Goal: Transaction & Acquisition: Purchase product/service

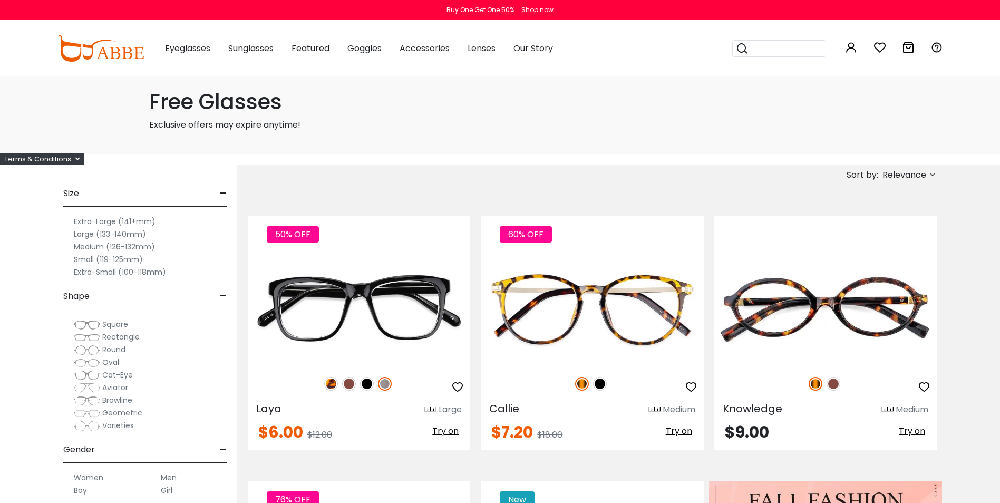
click at [923, 174] on span "Relevance" at bounding box center [904, 174] width 44 height 19
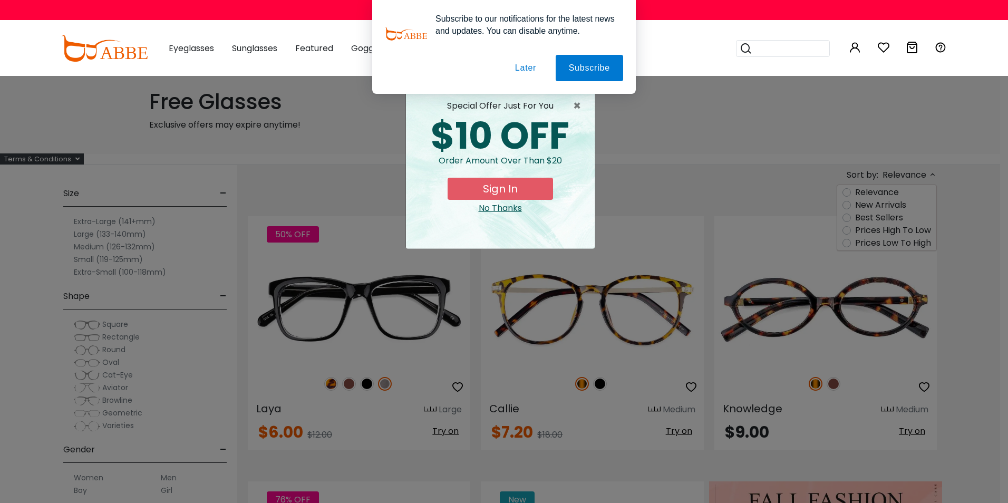
click at [879, 245] on div "× special offer just for you $10 OFF Order amount over than $20 Sign In No Than…" at bounding box center [504, 251] width 1008 height 503
click at [519, 62] on button "Later" at bounding box center [525, 68] width 47 height 26
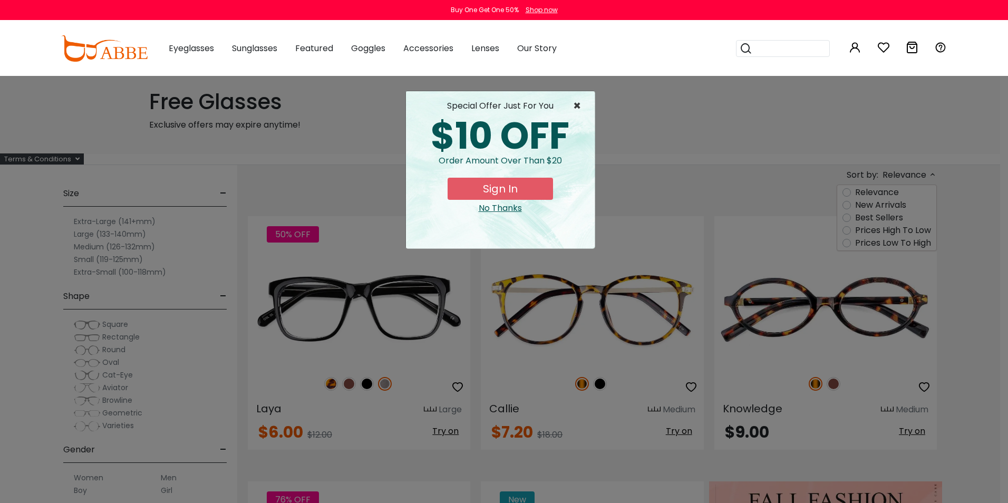
click at [578, 104] on span "×" at bounding box center [579, 106] width 13 height 13
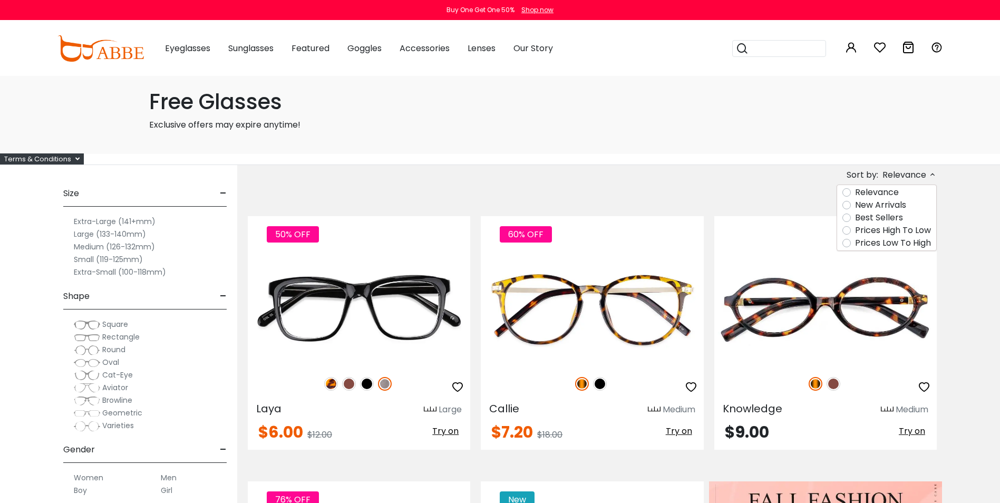
click at [890, 241] on label "Prices Low To High" at bounding box center [893, 243] width 76 height 13
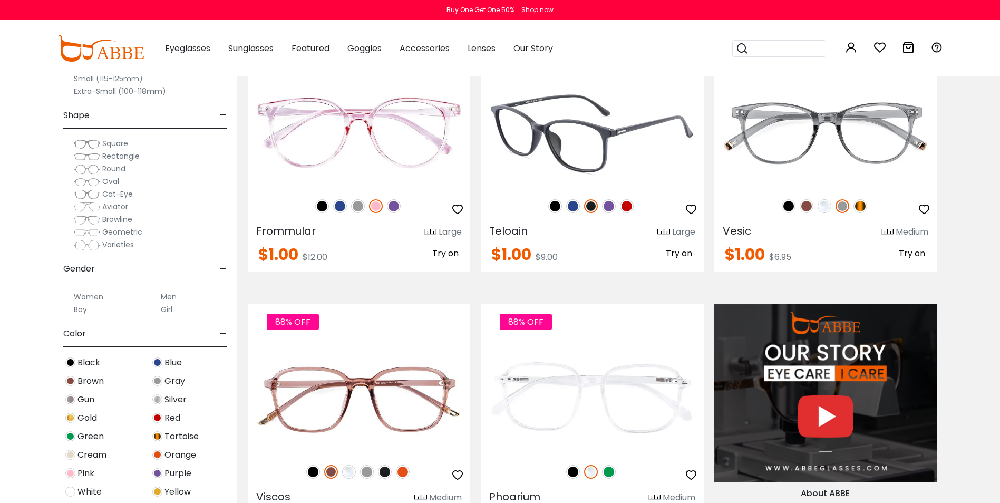
scroll to position [738, 0]
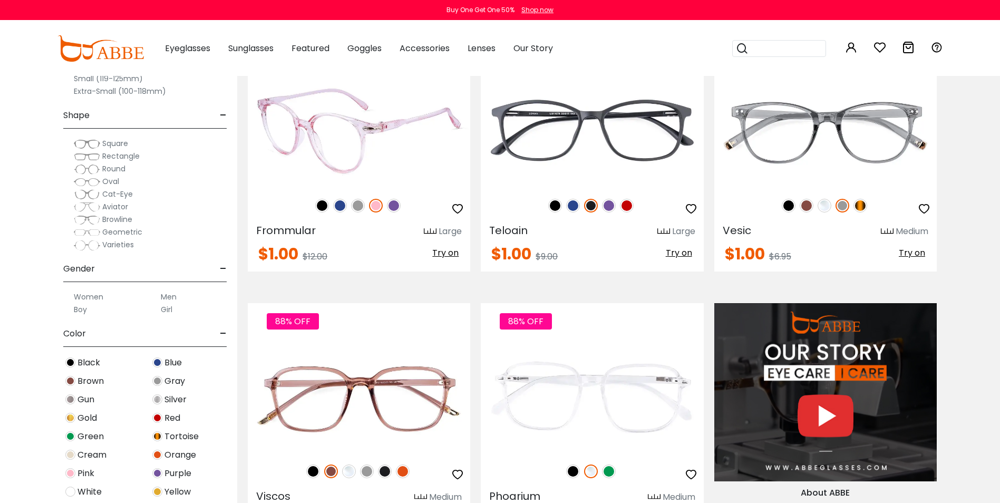
click at [394, 204] on img at bounding box center [394, 206] width 14 height 14
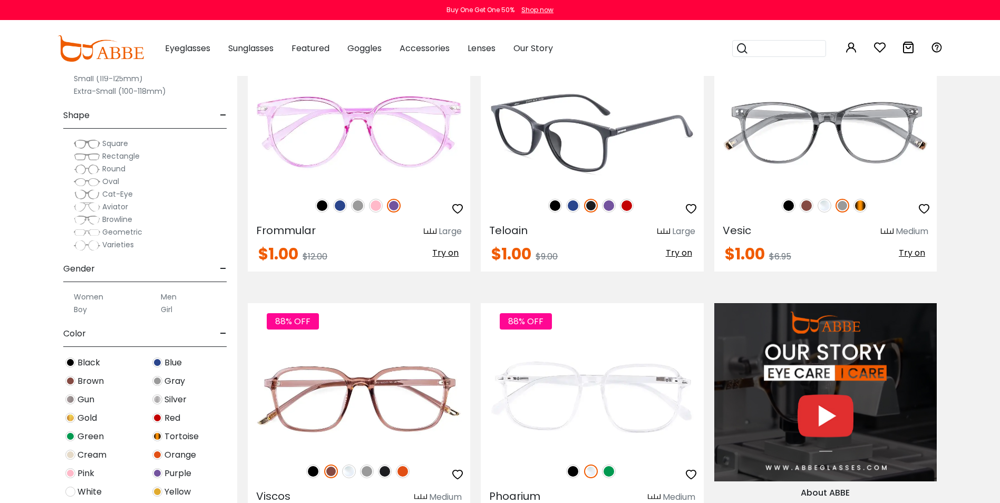
click at [605, 206] on img at bounding box center [609, 206] width 14 height 14
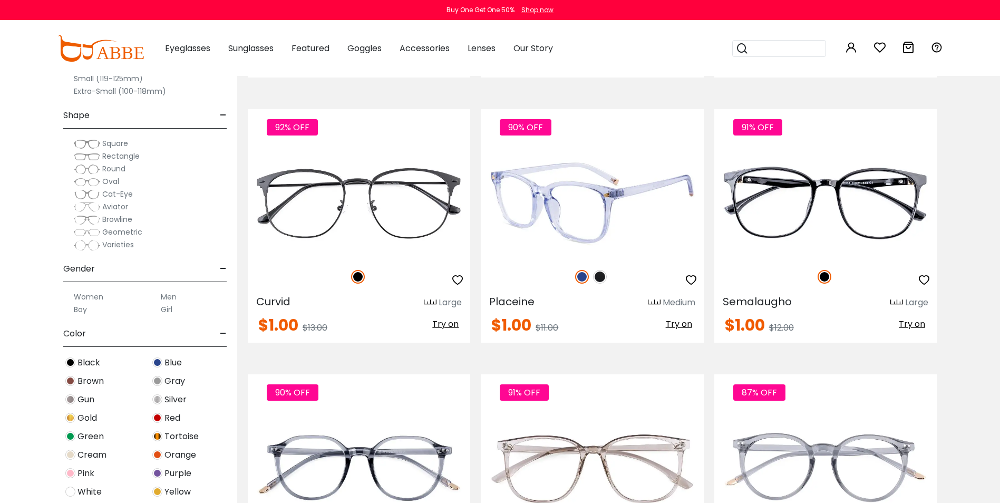
scroll to position [3636, 0]
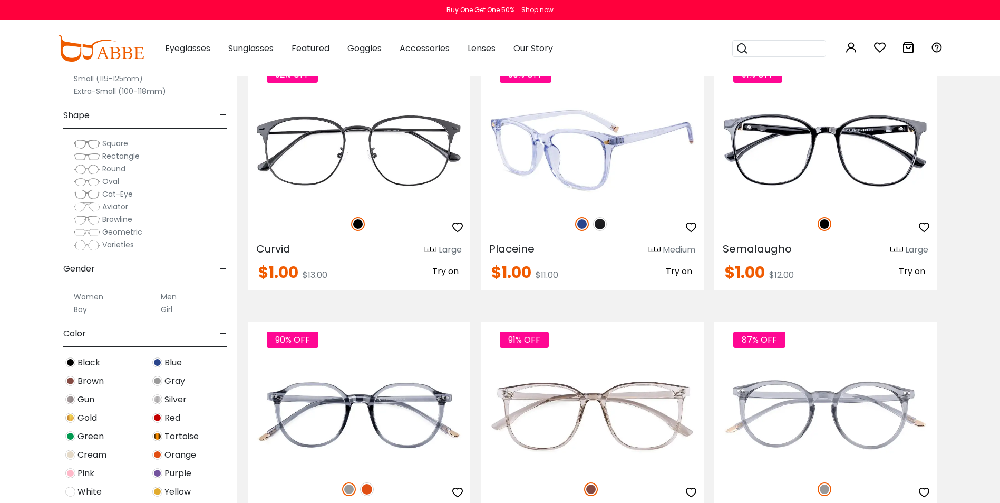
click at [689, 270] on span "Try on" at bounding box center [679, 271] width 26 height 12
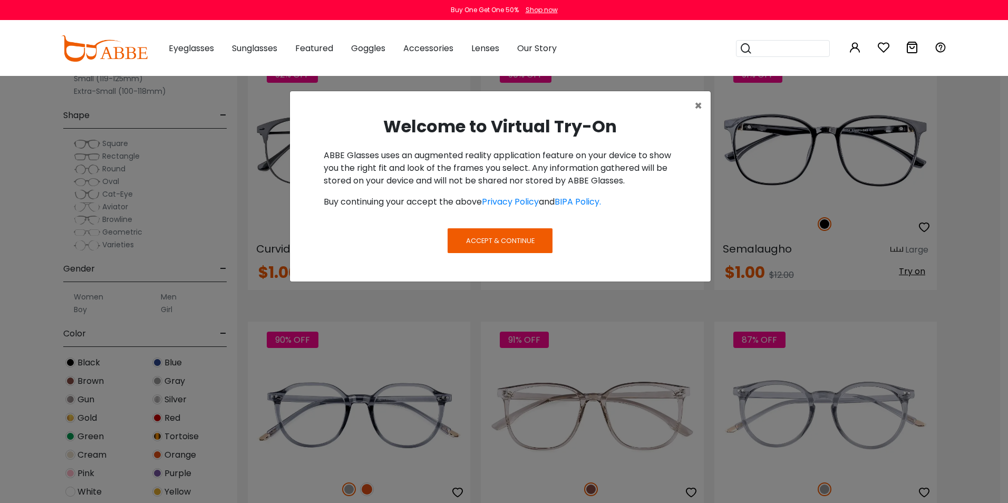
click at [473, 247] on button "Accept & Continue" at bounding box center [499, 240] width 104 height 24
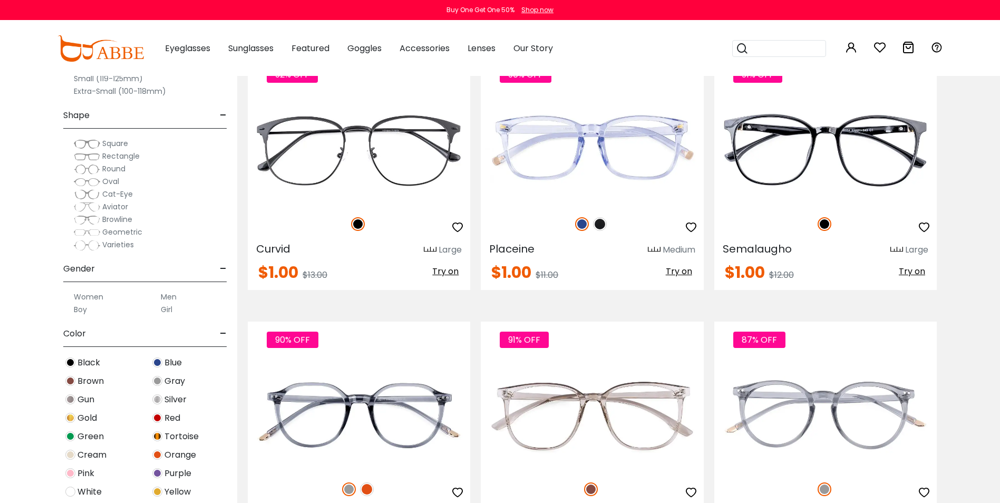
scroll to position [3584, 0]
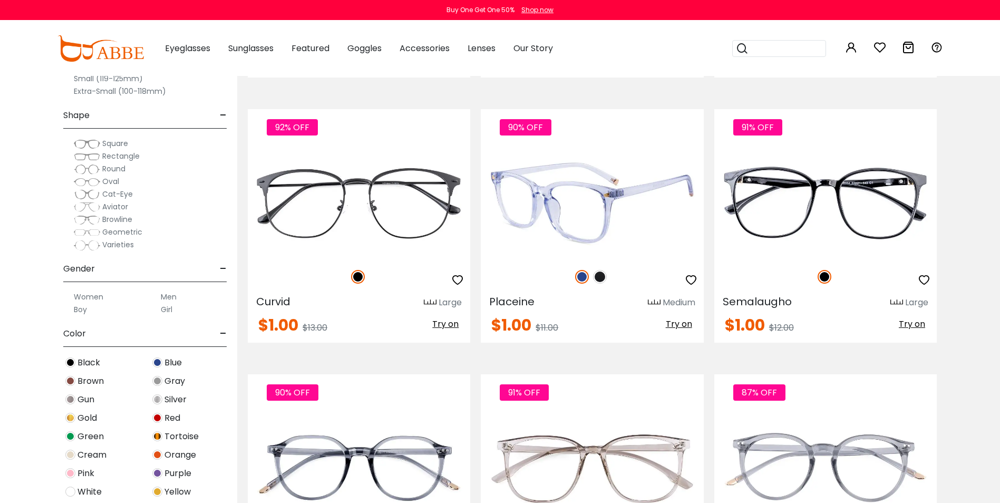
click at [678, 325] on span "Try on" at bounding box center [679, 324] width 26 height 12
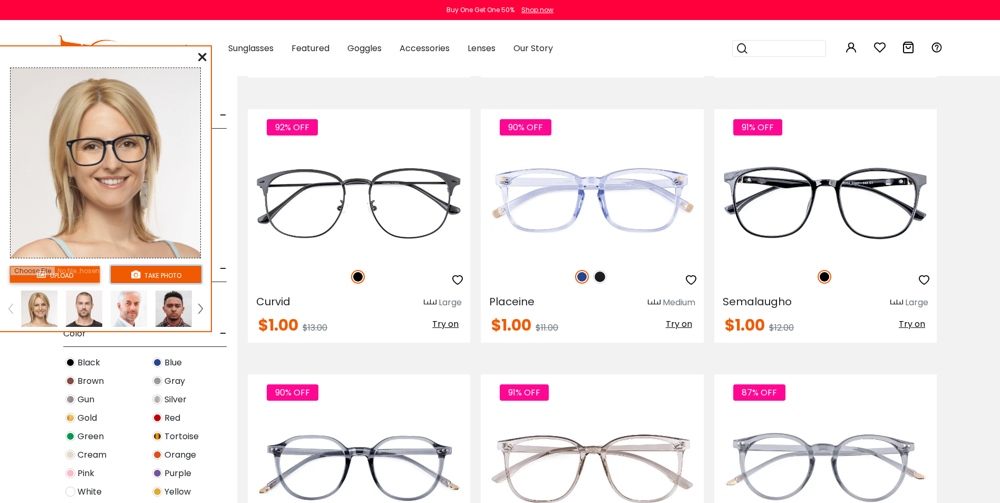
click at [171, 276] on button "take photo" at bounding box center [156, 274] width 91 height 17
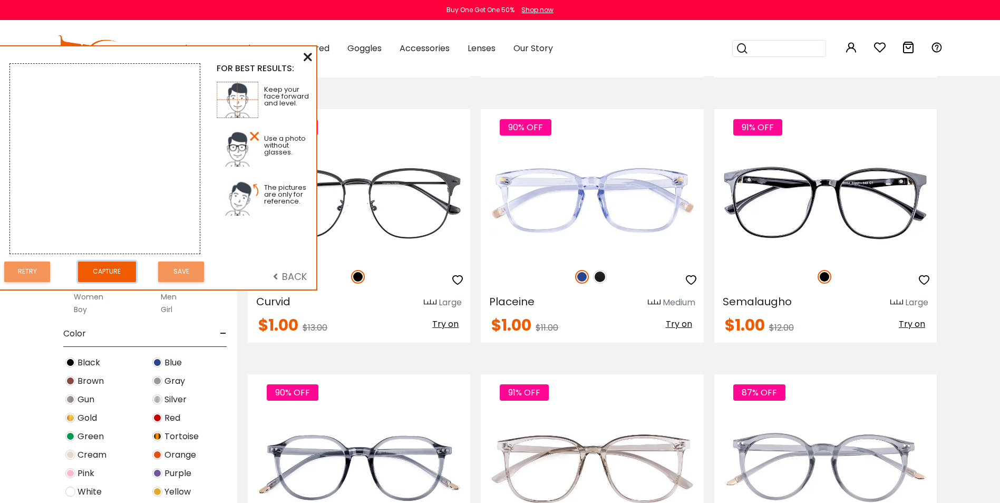
click at [116, 272] on button "Capture" at bounding box center [107, 271] width 58 height 21
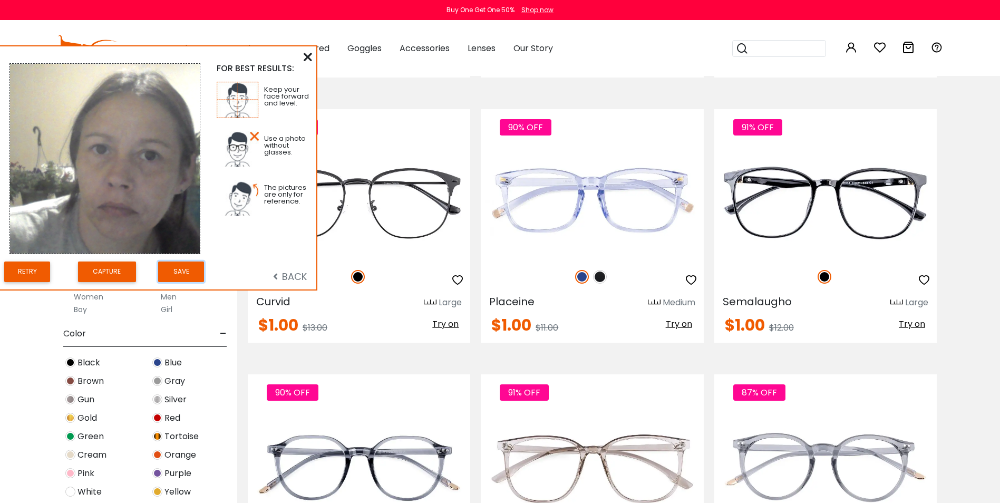
click at [189, 272] on button "Save" at bounding box center [181, 271] width 46 height 21
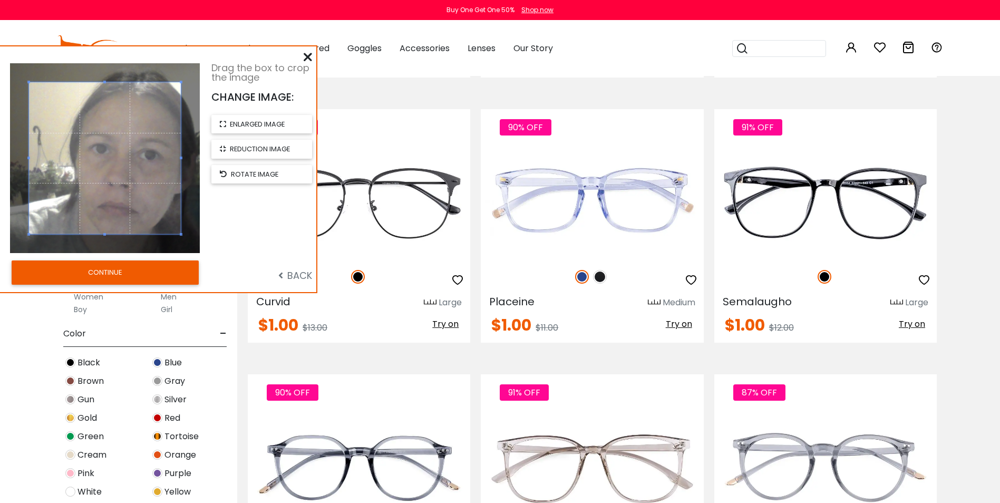
click at [129, 269] on button "CONTINUE" at bounding box center [105, 272] width 187 height 24
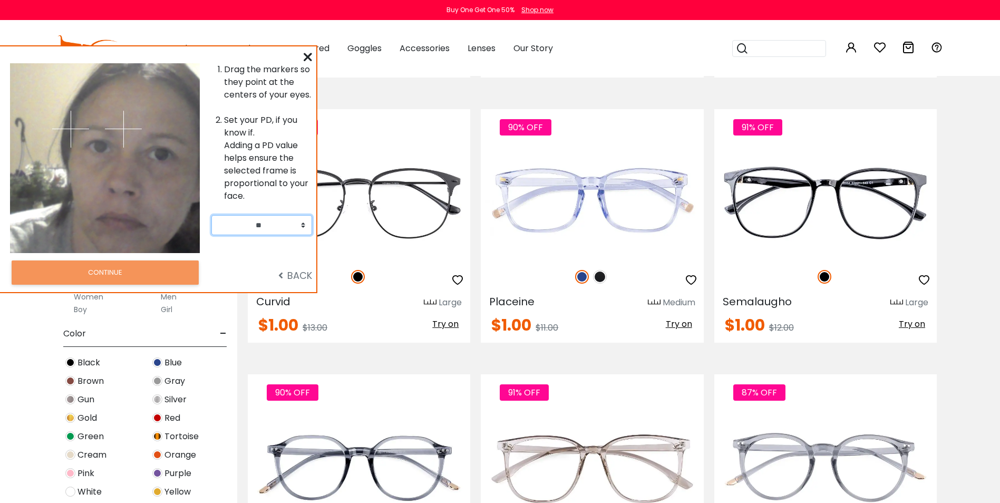
click at [303, 222] on select "** ** ** ** ** ** ** ** ** ** ** ** ** ** ** ** ** ** ** ** ** ** ** ** ** ** *…" at bounding box center [261, 225] width 101 height 20
select select "**"
click at [211, 215] on select "** ** ** ** ** ** ** ** ** ** ** ** ** ** ** ** ** ** ** ** ** ** ** ** ** ** *…" at bounding box center [261, 225] width 101 height 20
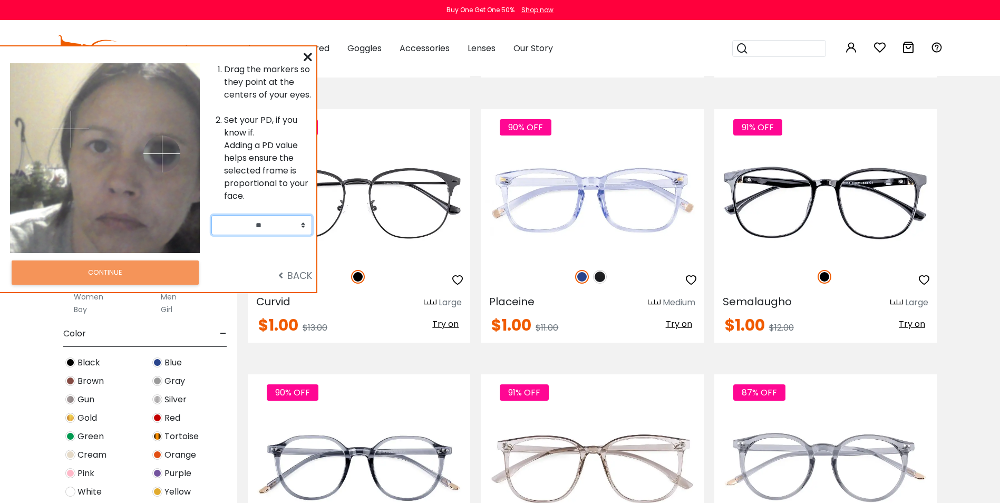
drag, startPoint x: 123, startPoint y: 131, endPoint x: 162, endPoint y: 153, distance: 44.4
click at [162, 153] on img at bounding box center [161, 153] width 37 height 37
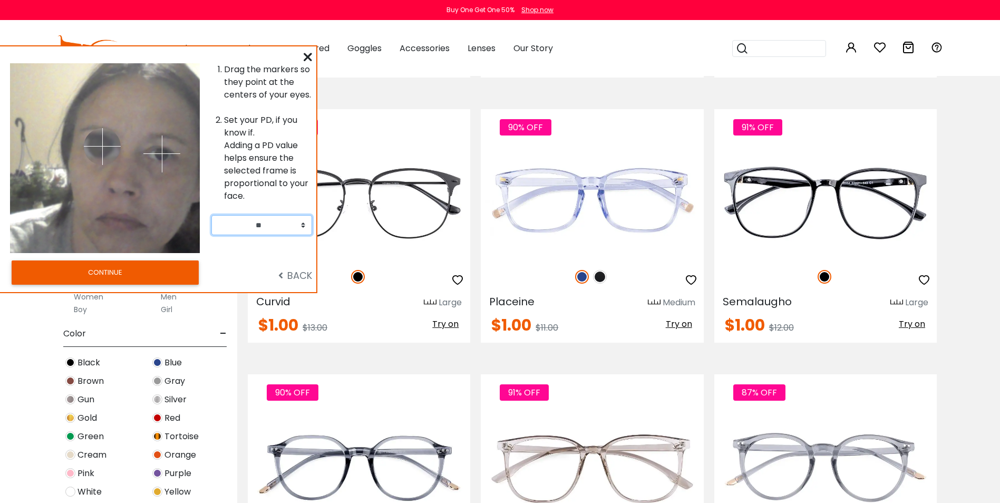
drag, startPoint x: 70, startPoint y: 128, endPoint x: 102, endPoint y: 146, distance: 37.3
click at [102, 146] on img at bounding box center [102, 146] width 37 height 37
click at [139, 274] on button "CONTINUE" at bounding box center [105, 272] width 187 height 24
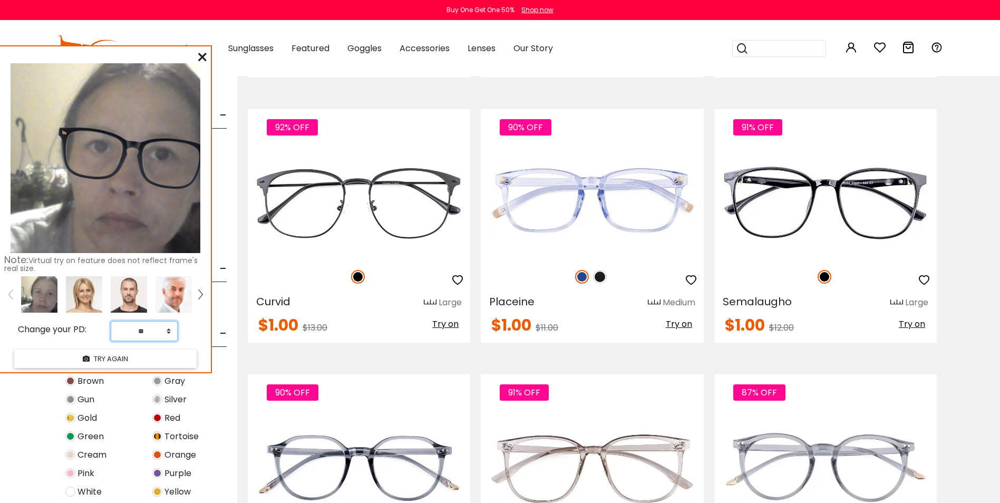
click at [170, 338] on select "** ** ** ** ** ** ** ** ** ** ** ** ** ** ** ** ** ** ** ** ** ** ** ** ** ** *…" at bounding box center [144, 331] width 67 height 20
click at [166, 328] on select "** ** ** ** ** ** ** ** ** ** ** ** ** ** ** ** ** ** ** ** ** ** ** ** ** ** *…" at bounding box center [144, 331] width 67 height 20
click at [144, 333] on select "** ** ** ** ** ** ** ** ** ** ** ** ** ** ** ** ** ** ** ** ** ** ** ** ** ** *…" at bounding box center [144, 331] width 67 height 20
click at [169, 327] on select "** ** ** ** ** ** ** ** ** ** ** ** ** ** ** ** ** ** ** ** ** ** ** ** ** ** *…" at bounding box center [144, 331] width 67 height 20
click at [168, 335] on select "** ** ** ** ** ** ** ** ** ** ** ** ** ** ** ** ** ** ** ** ** ** ** ** ** ** *…" at bounding box center [144, 331] width 67 height 20
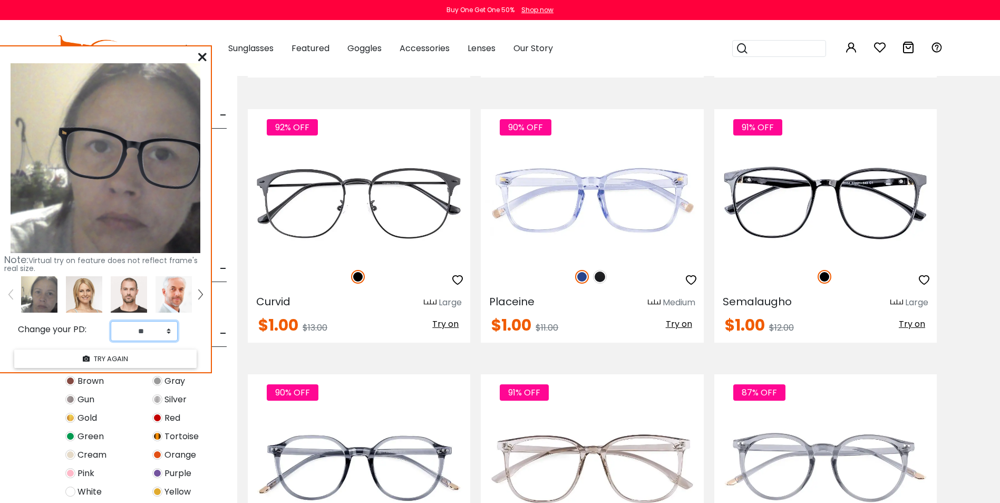
click at [168, 335] on select "** ** ** ** ** ** ** ** ** ** ** ** ** ** ** ** ** ** ** ** ** ** ** ** ** ** *…" at bounding box center [144, 331] width 67 height 20
click at [167, 334] on select "** ** ** ** ** ** ** ** ** ** ** ** ** ** ** ** ** ** ** ** ** ** ** ** ** ** *…" at bounding box center [144, 331] width 67 height 20
click at [162, 329] on select "** ** ** ** ** ** ** ** ** ** ** ** ** ** ** ** ** ** ** ** ** ** ** ** ** ** *…" at bounding box center [144, 331] width 67 height 20
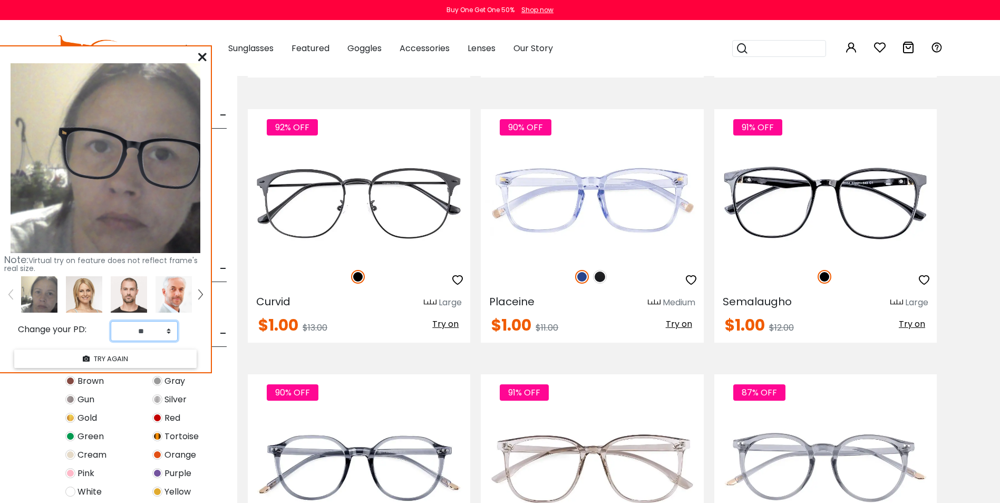
click at [167, 331] on select "** ** ** ** ** ** ** ** ** ** ** ** ** ** ** ** ** ** ** ** ** ** ** ** ** ** *…" at bounding box center [144, 331] width 67 height 20
select select "**"
click at [111, 321] on select "** ** ** ** ** ** ** ** ** ** ** ** ** ** ** ** ** ** ** ** ** ** ** ** ** ** *…" at bounding box center [144, 331] width 67 height 20
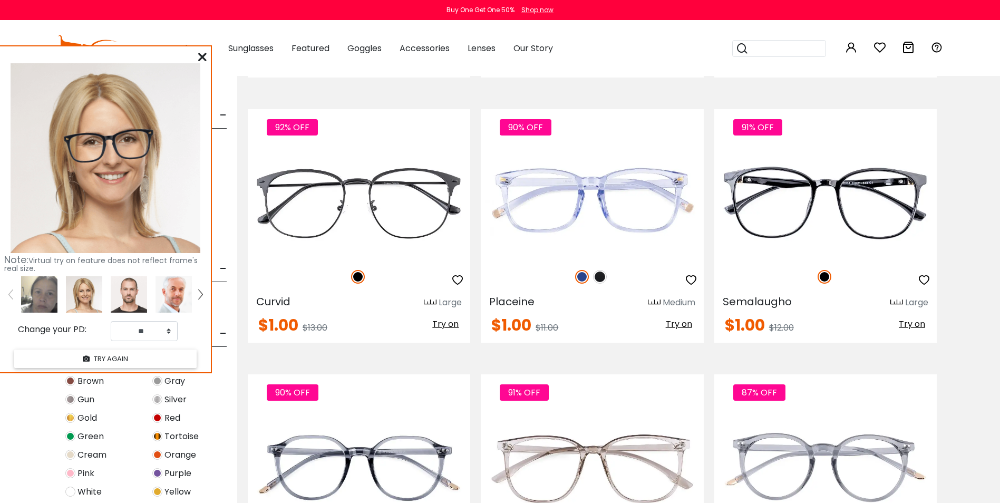
click at [38, 292] on img at bounding box center [39, 294] width 36 height 36
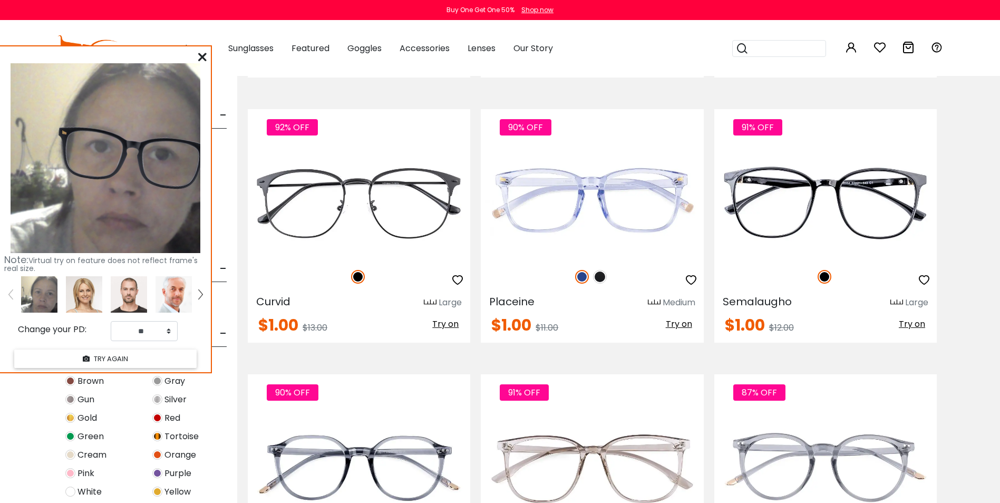
click at [200, 54] on icon at bounding box center [202, 57] width 8 height 8
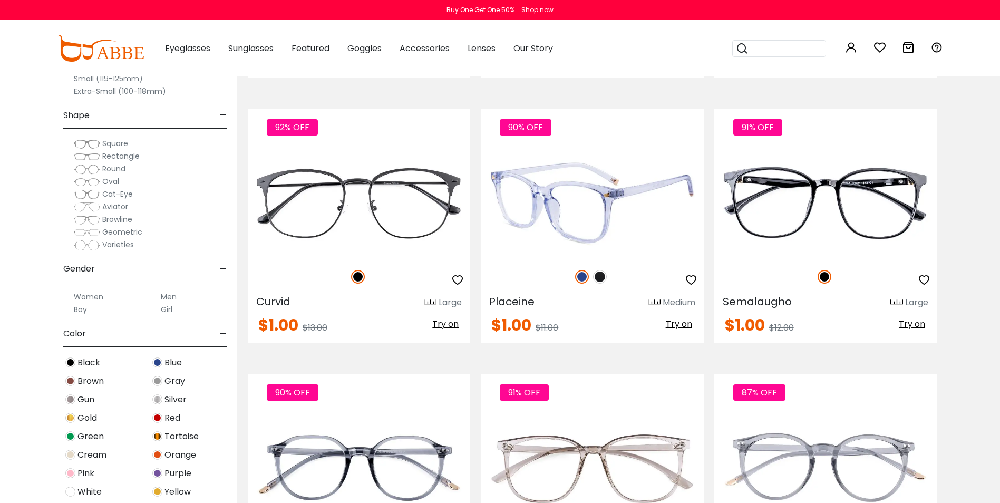
click at [682, 319] on span "Try on" at bounding box center [679, 324] width 26 height 12
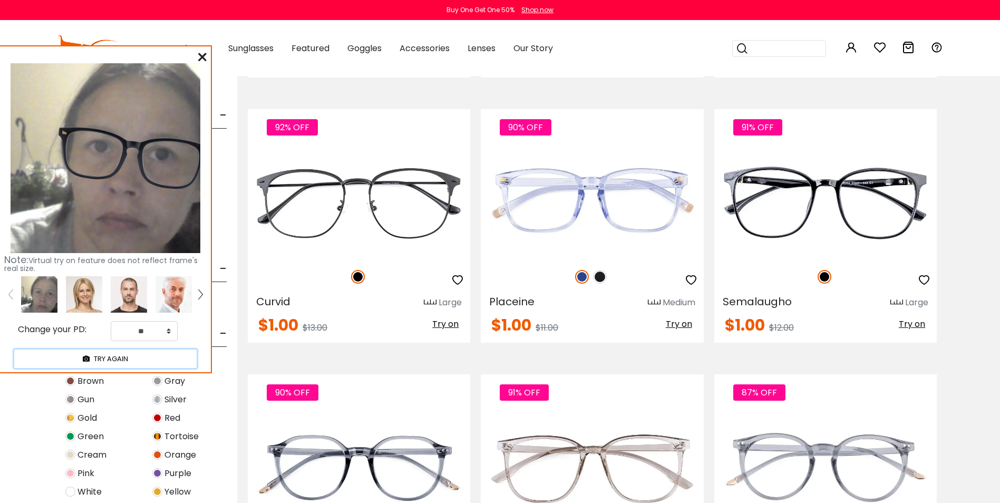
click at [109, 362] on button "TRY AGAIN" at bounding box center [105, 358] width 182 height 18
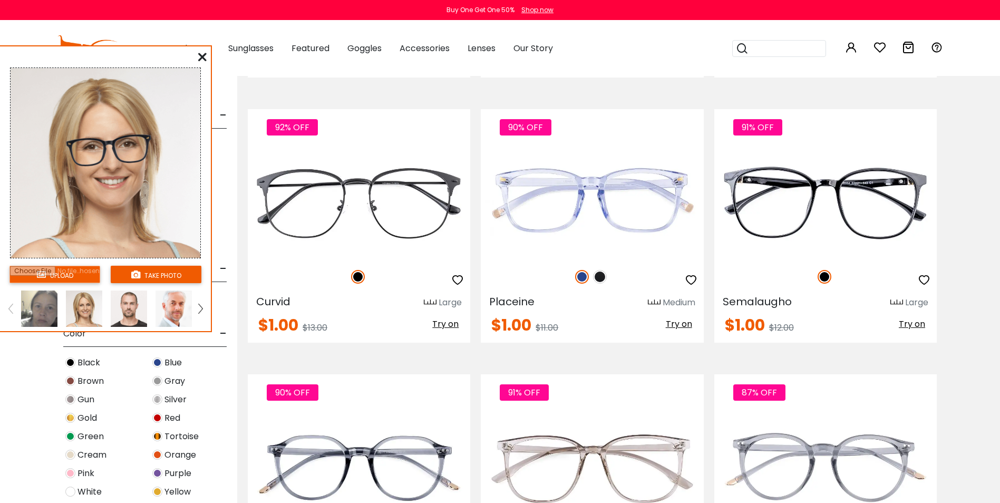
click at [36, 309] on img at bounding box center [39, 308] width 36 height 36
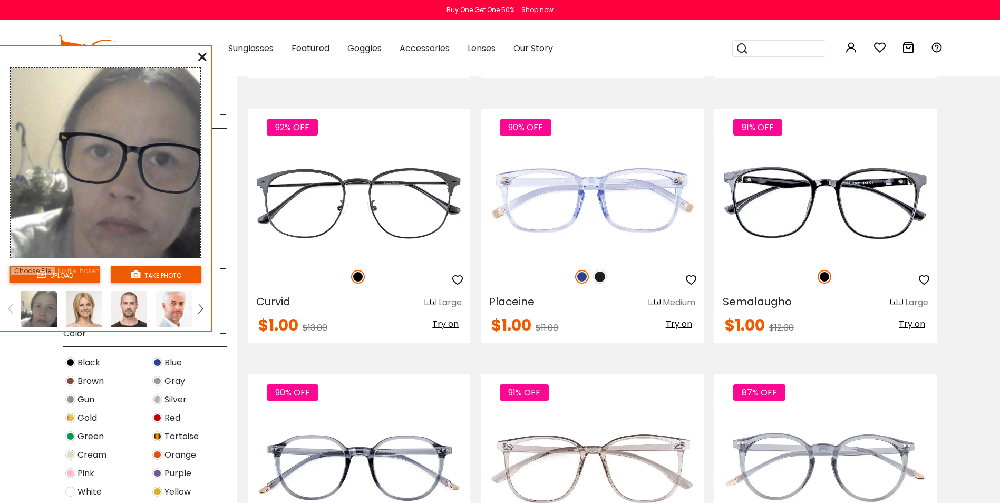
click at [124, 156] on img at bounding box center [131, 162] width 175 height 103
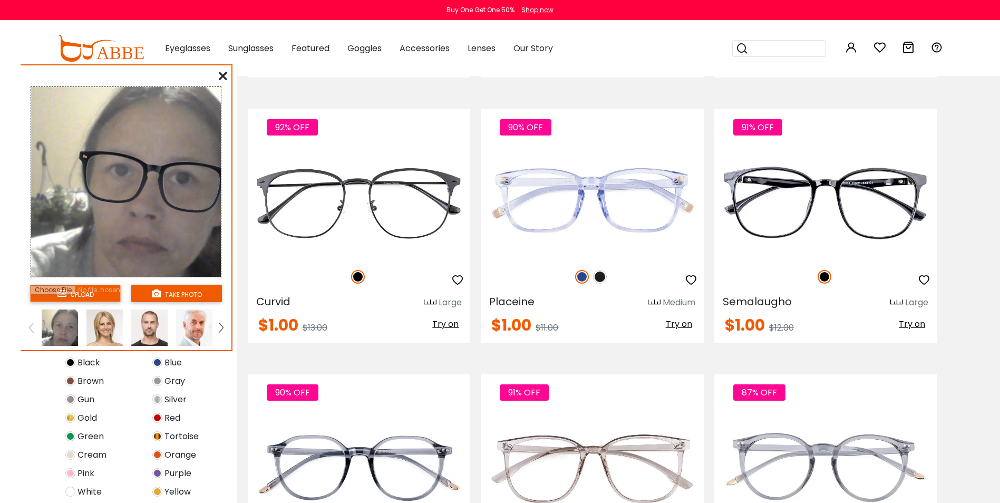
drag, startPoint x: 134, startPoint y: 147, endPoint x: 155, endPoint y: 165, distance: 28.0
click at [155, 165] on img at bounding box center [152, 181] width 175 height 103
click at [50, 330] on img at bounding box center [60, 327] width 36 height 36
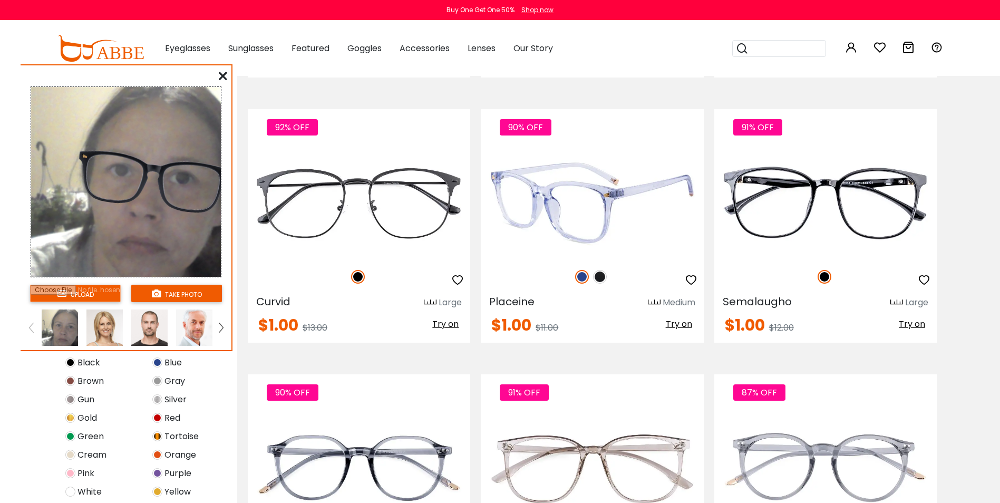
click at [599, 272] on img at bounding box center [600, 277] width 14 height 14
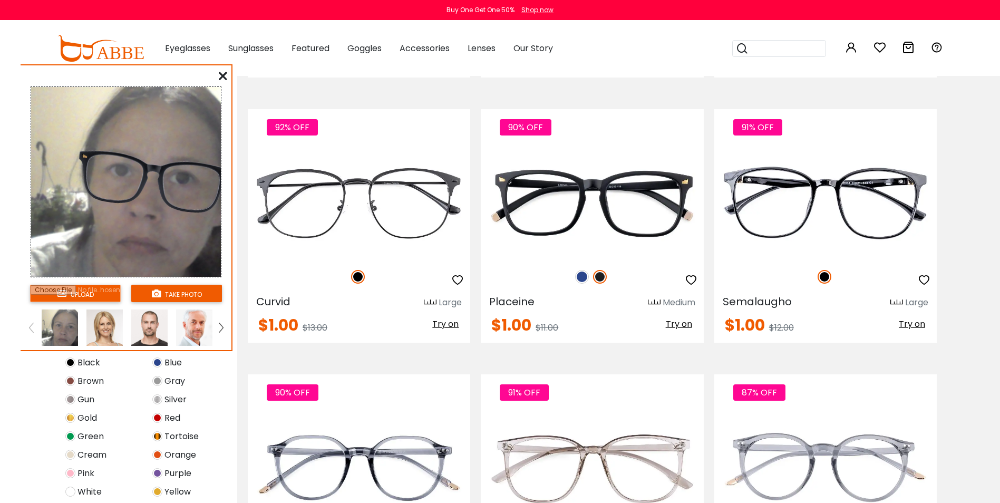
click at [222, 73] on icon at bounding box center [223, 76] width 8 height 8
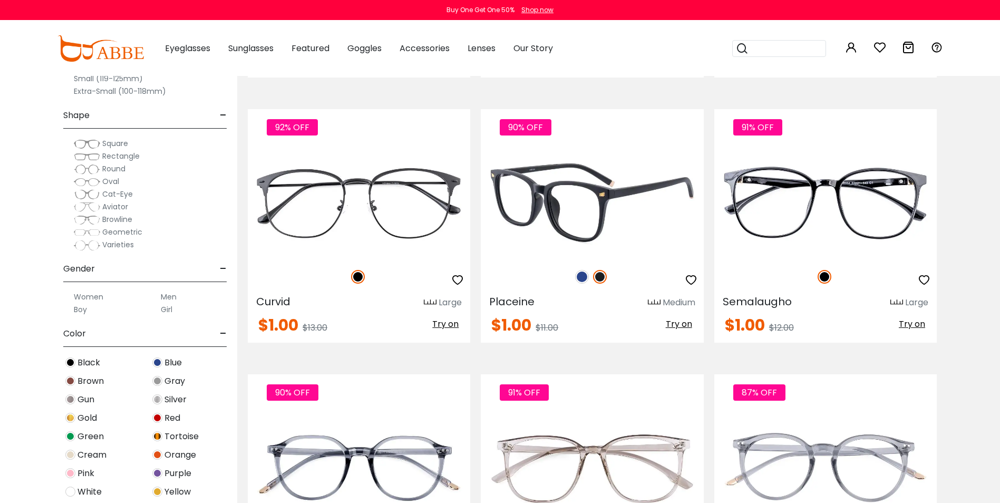
click at [580, 279] on img at bounding box center [582, 277] width 14 height 14
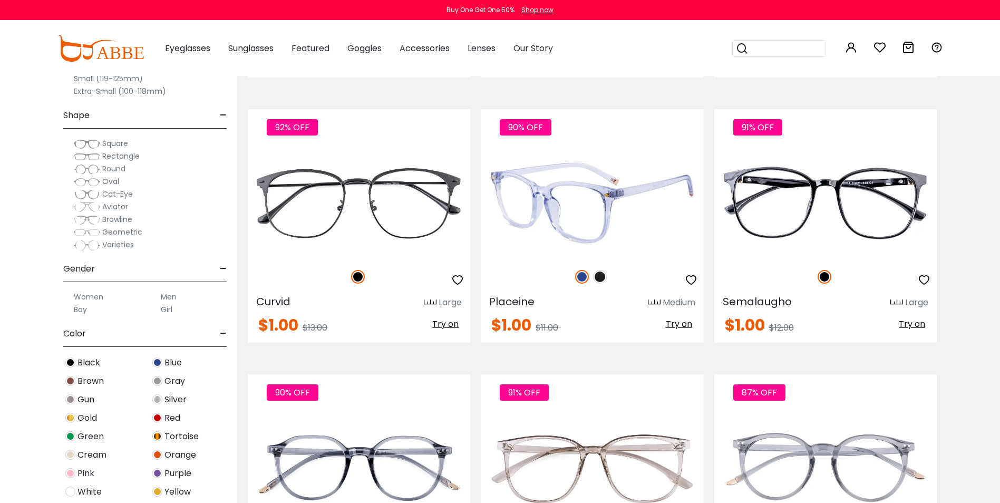
click at [671, 324] on span "Try on" at bounding box center [679, 324] width 26 height 12
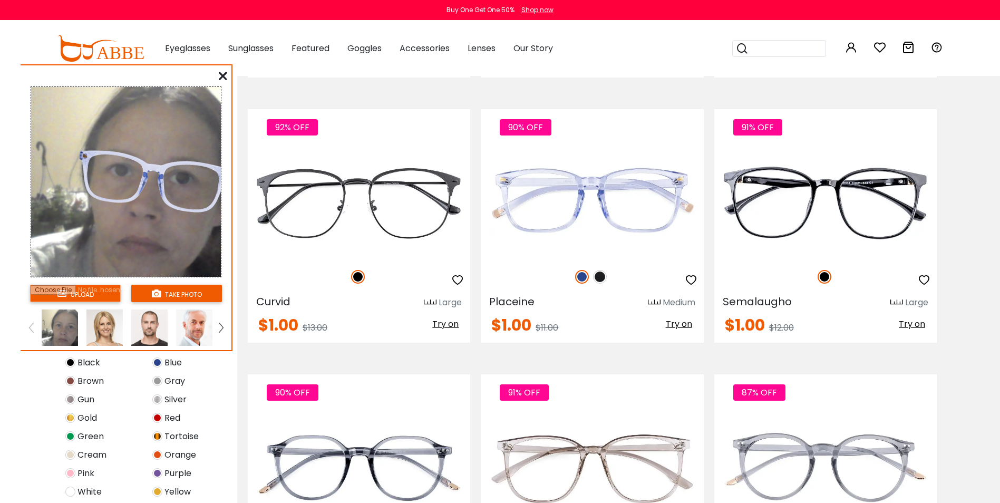
click at [223, 77] on icon at bounding box center [223, 76] width 8 height 8
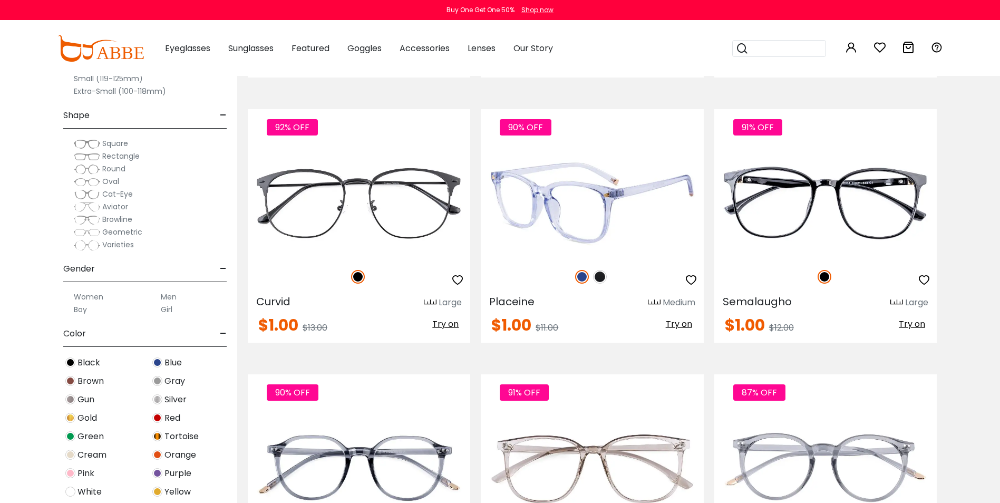
click at [609, 259] on div at bounding box center [592, 196] width 222 height 149
click at [510, 327] on span "$1.00" at bounding box center [511, 325] width 40 height 23
click at [625, 205] on img at bounding box center [592, 202] width 222 height 111
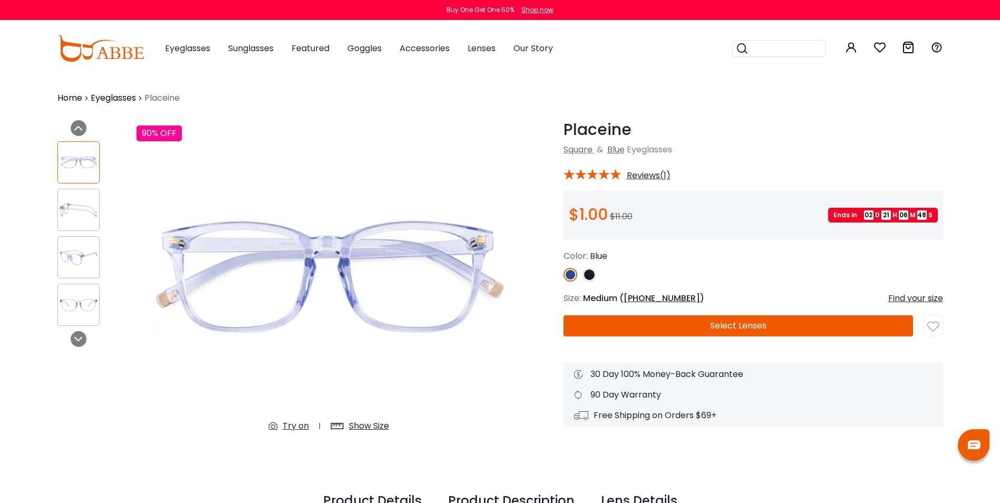
click at [707, 328] on button "Select Lenses" at bounding box center [737, 325] width 349 height 21
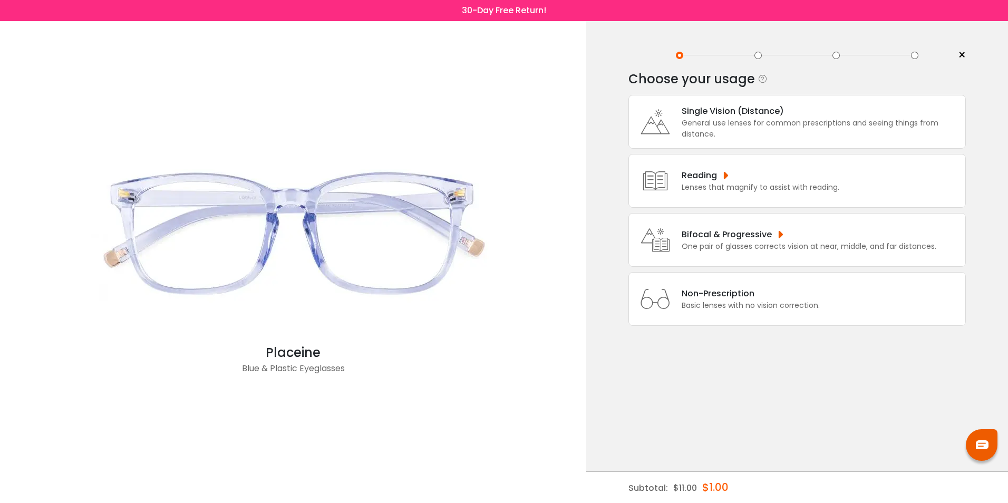
click at [853, 128] on div "General use lenses for common prescriptions and seeing things from distance." at bounding box center [820, 129] width 278 height 22
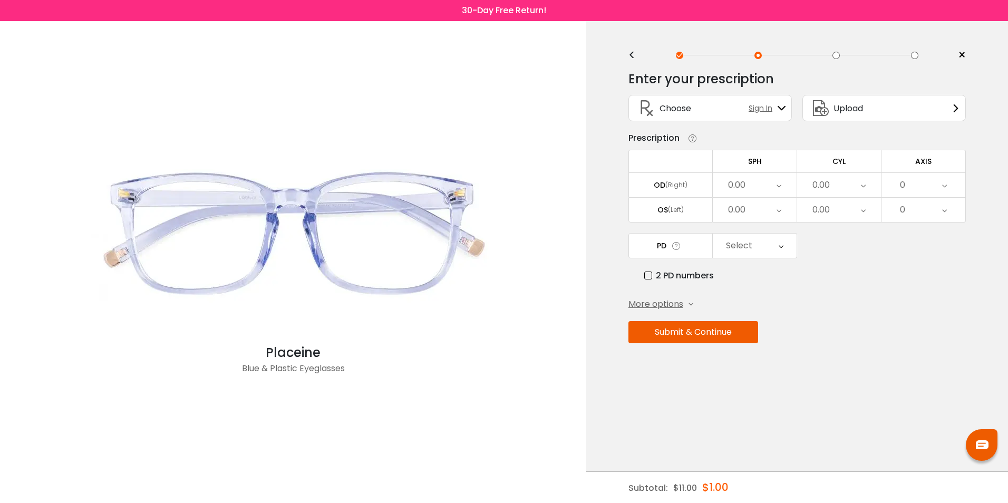
click at [778, 184] on icon at bounding box center [778, 185] width 5 height 24
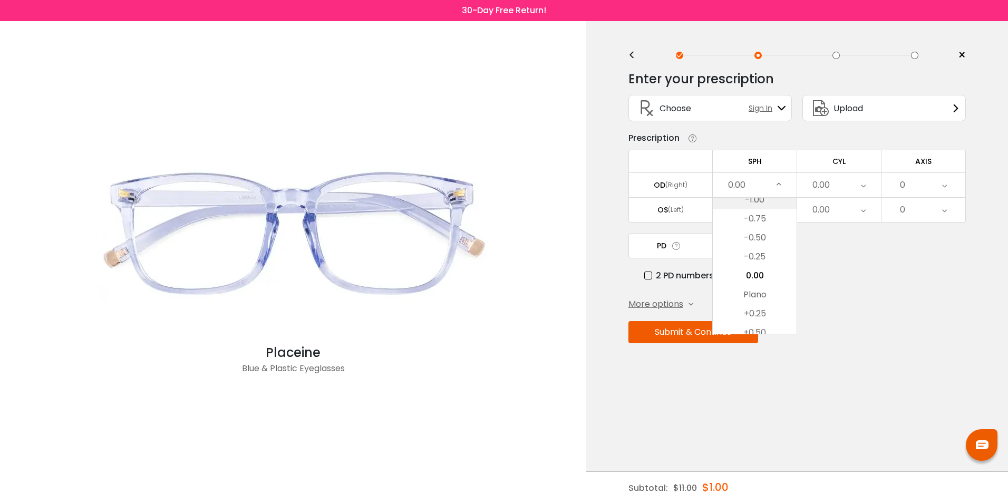
click at [764, 205] on li "-1.00" at bounding box center [755, 199] width 84 height 19
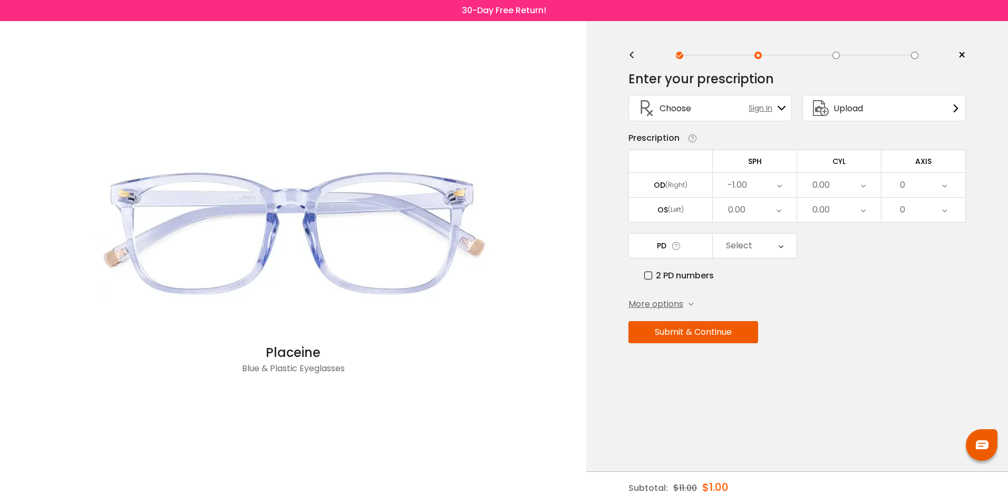
click at [776, 210] on icon at bounding box center [778, 210] width 5 height 24
click at [768, 226] on li "-1.00" at bounding box center [755, 224] width 84 height 19
click at [863, 214] on icon at bounding box center [863, 210] width 5 height 24
click at [836, 308] on li "+0.50" at bounding box center [839, 304] width 84 height 19
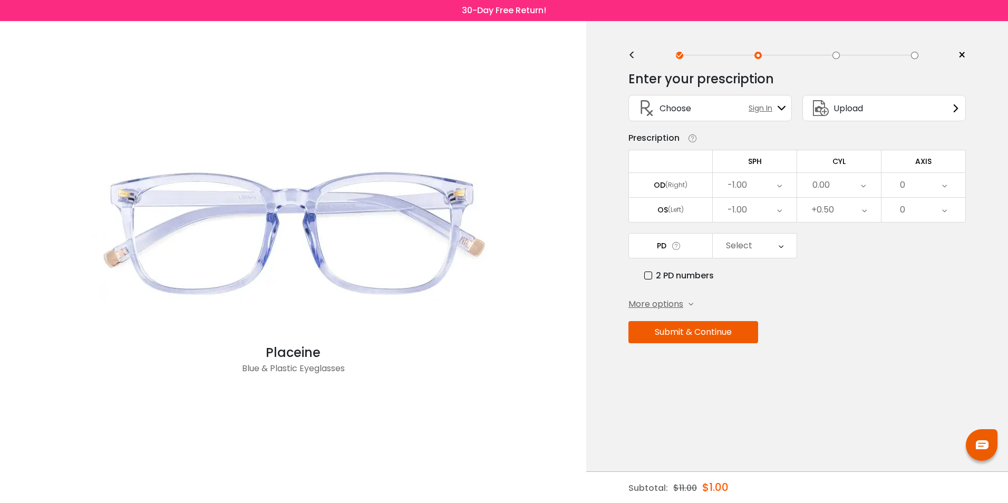
click at [942, 212] on icon at bounding box center [944, 210] width 5 height 24
click at [931, 257] on li "165" at bounding box center [923, 252] width 84 height 19
click at [782, 246] on icon at bounding box center [780, 245] width 5 height 24
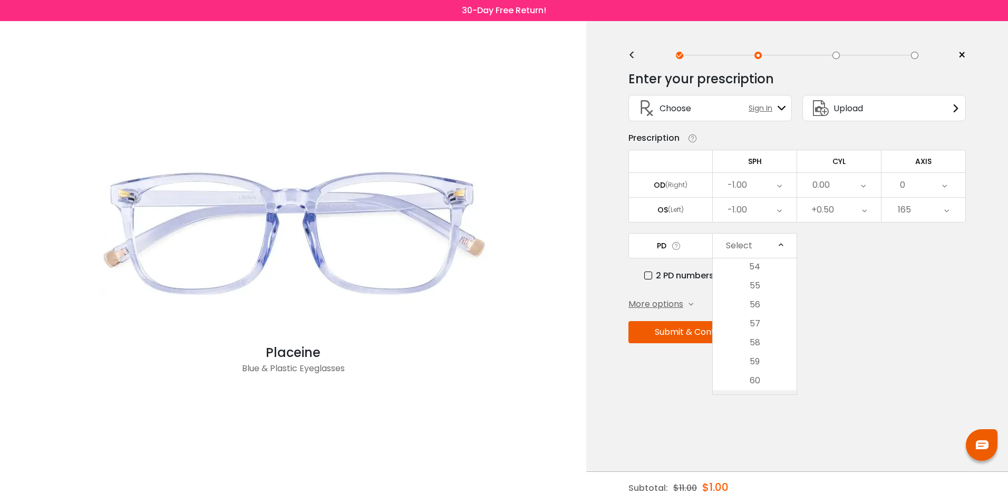
scroll to position [149, 0]
click at [755, 293] on li "55" at bounding box center [755, 289] width 84 height 19
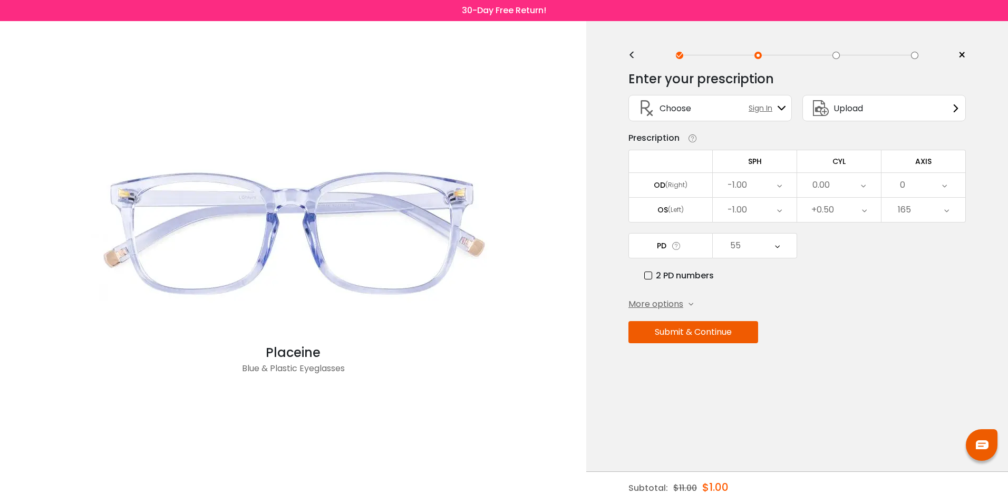
click at [690, 329] on button "Submit & Continue" at bounding box center [693, 332] width 130 height 22
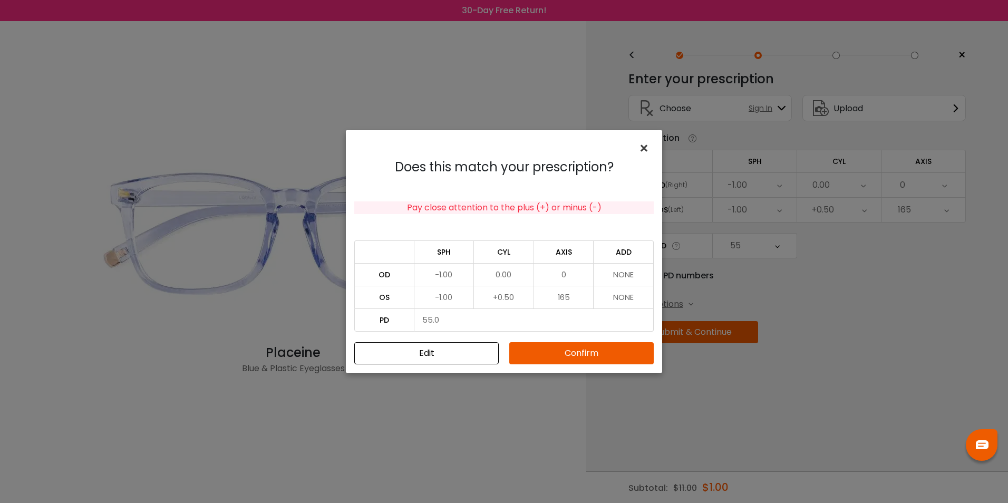
click at [639, 150] on span "×" at bounding box center [645, 148] width 15 height 23
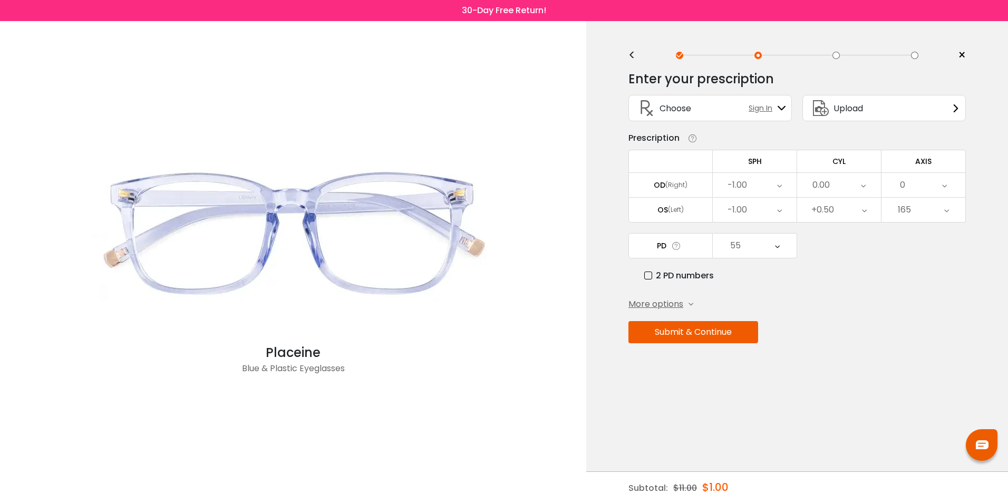
click at [865, 190] on div "0.00" at bounding box center [839, 185] width 84 height 24
click at [850, 294] on li "SPH/DS" at bounding box center [839, 294] width 84 height 19
click at [701, 337] on button "Submit & Continue" at bounding box center [693, 332] width 130 height 22
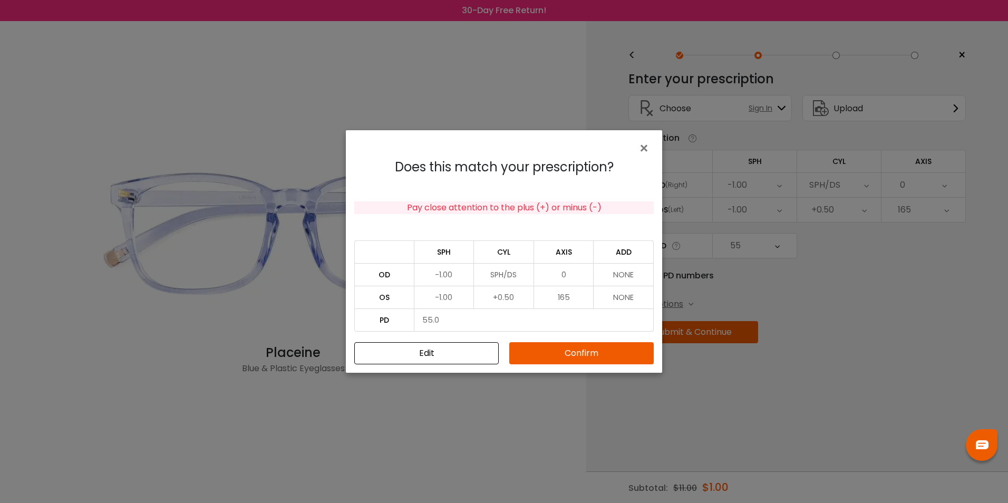
click at [541, 350] on button "Confirm" at bounding box center [581, 353] width 144 height 22
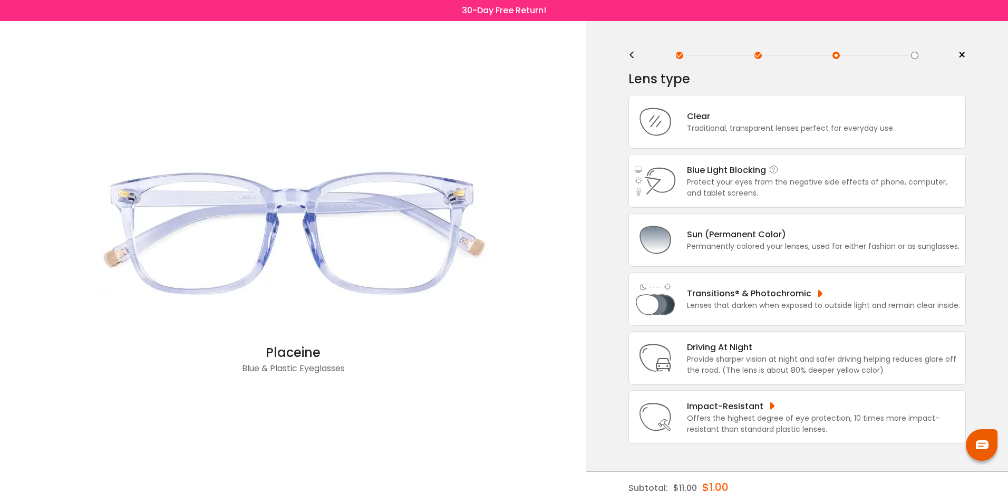
click at [807, 170] on div "Blue Light Blocking Blue Light Blocking Blue Light blocking lenses offer the be…" at bounding box center [823, 169] width 273 height 13
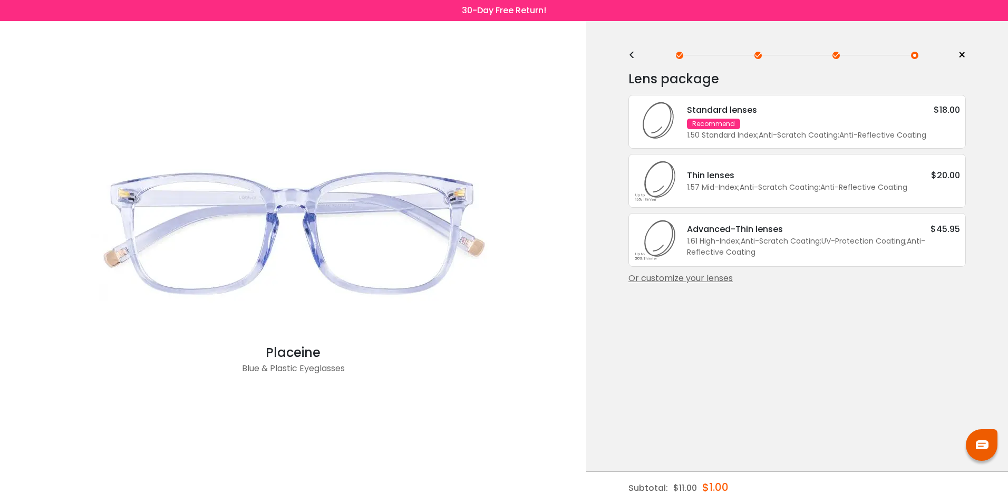
click at [632, 51] on div "<" at bounding box center [636, 55] width 16 height 8
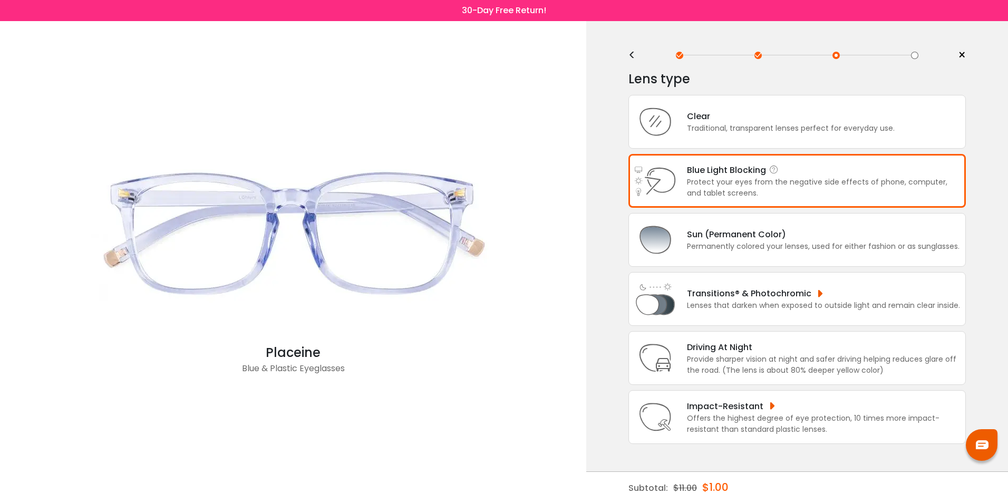
click at [825, 187] on div "Protect your eyes from the negative side effects of phone, computer, and tablet…" at bounding box center [823, 188] width 273 height 22
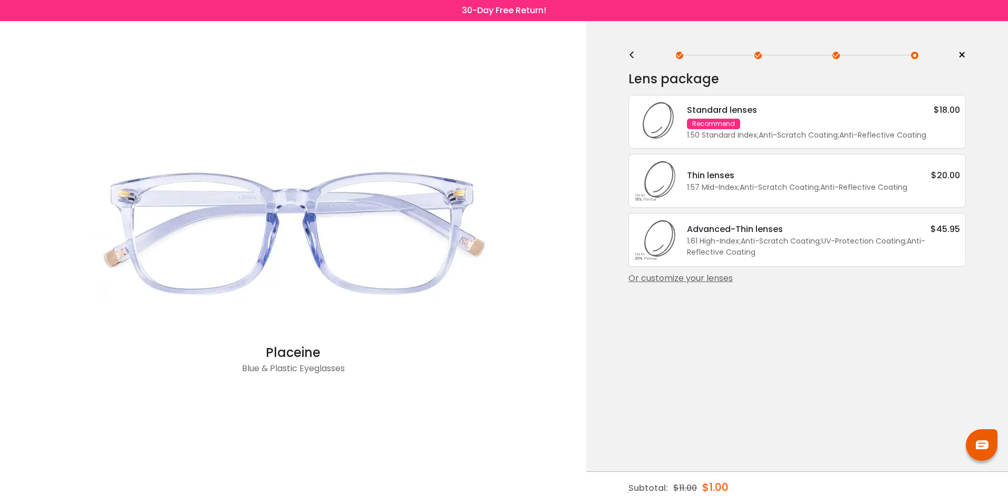
click at [763, 124] on div "Standard lenses $18.00 Recommend 1.50 Standard Index ; Anti-Scratch Coating ; A…" at bounding box center [818, 121] width 284 height 37
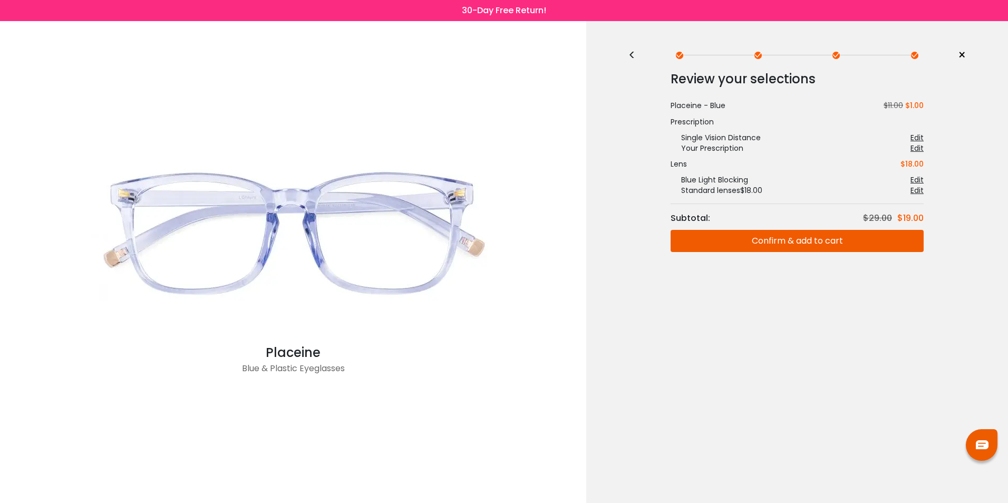
click at [794, 238] on button "Confirm & add to cart" at bounding box center [796, 241] width 253 height 22
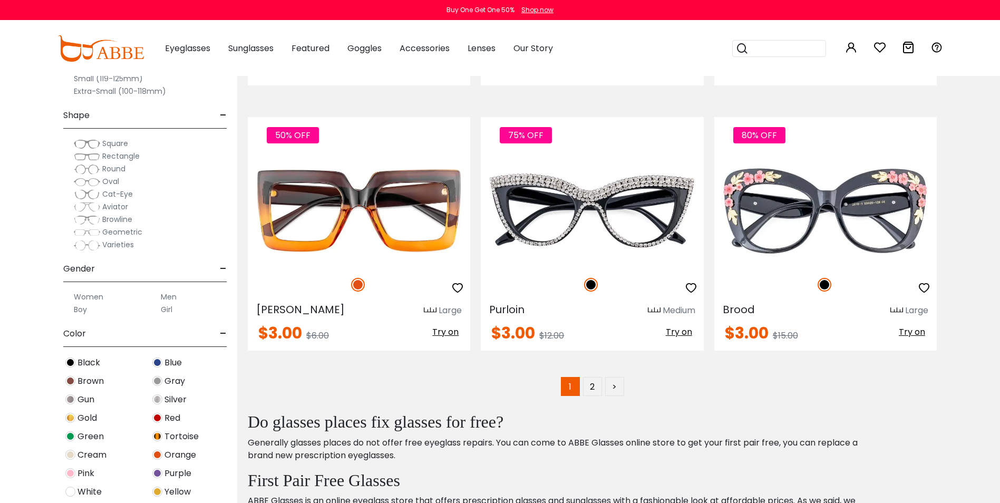
scroll to position [5219, 0]
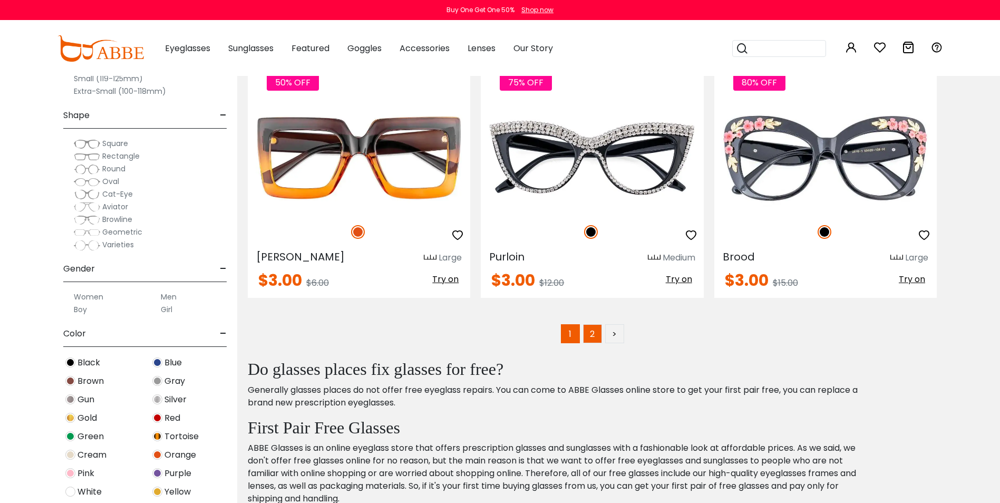
click at [591, 331] on link "2" at bounding box center [592, 333] width 19 height 19
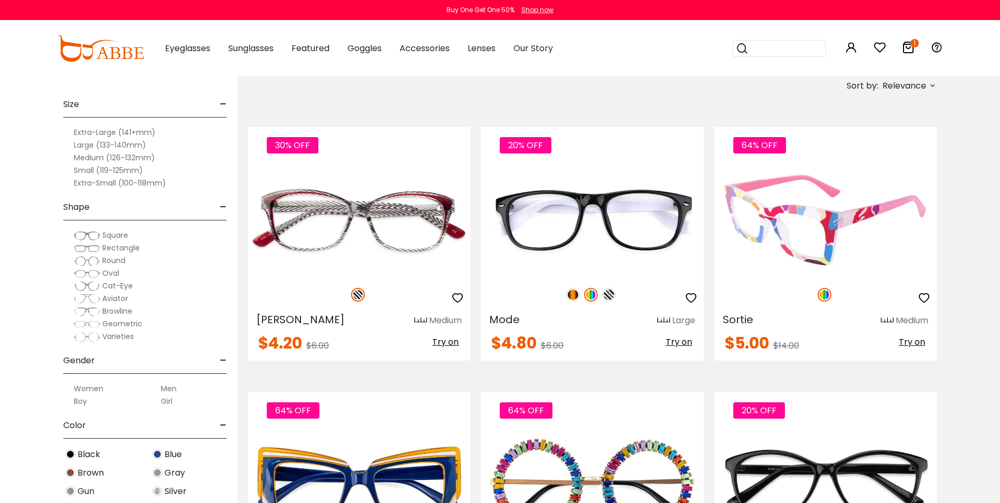
scroll to position [105, 0]
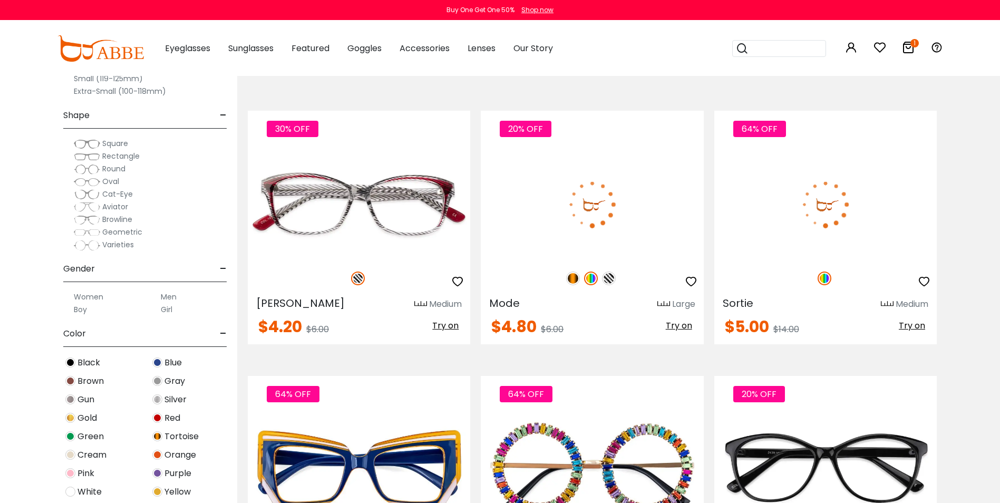
click at [591, 278] on img at bounding box center [591, 278] width 14 height 14
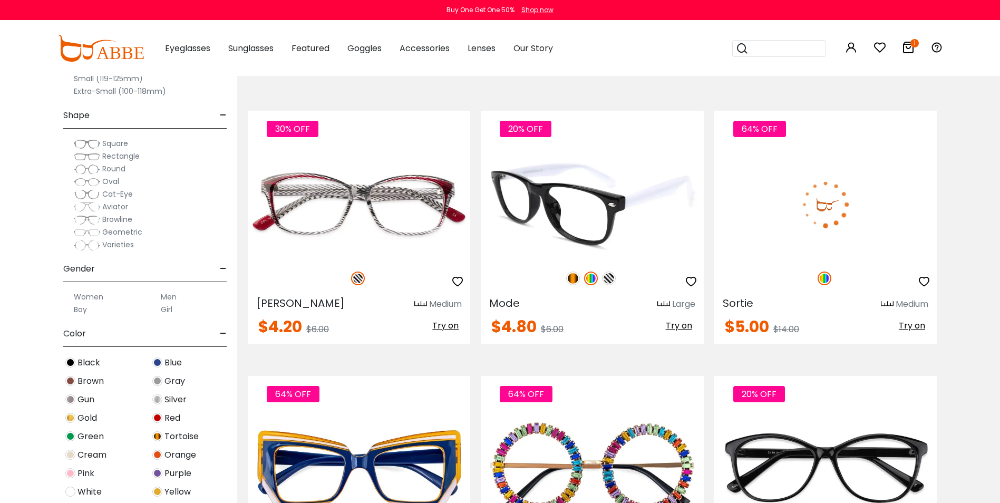
click at [589, 276] on img at bounding box center [591, 278] width 14 height 14
click at [574, 282] on img at bounding box center [573, 278] width 14 height 14
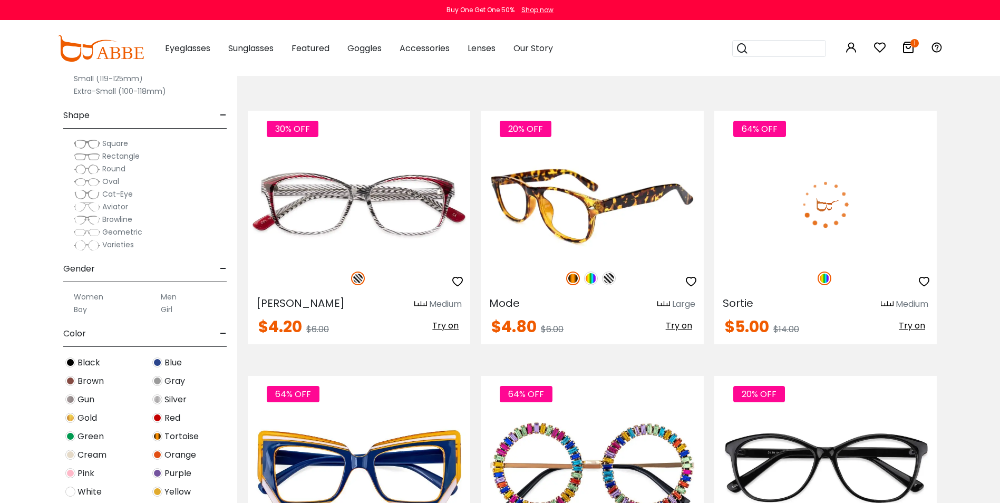
click at [587, 282] on img at bounding box center [591, 278] width 14 height 14
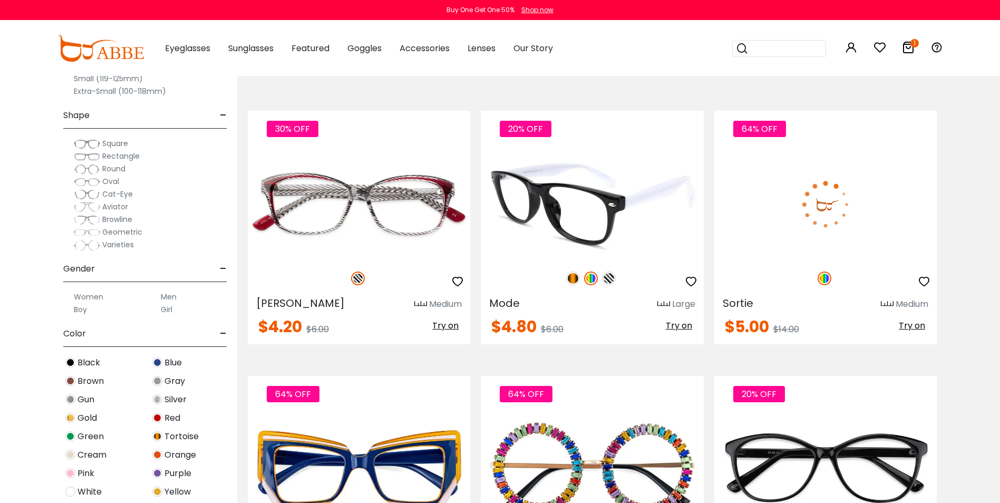
click at [609, 281] on img at bounding box center [609, 278] width 14 height 14
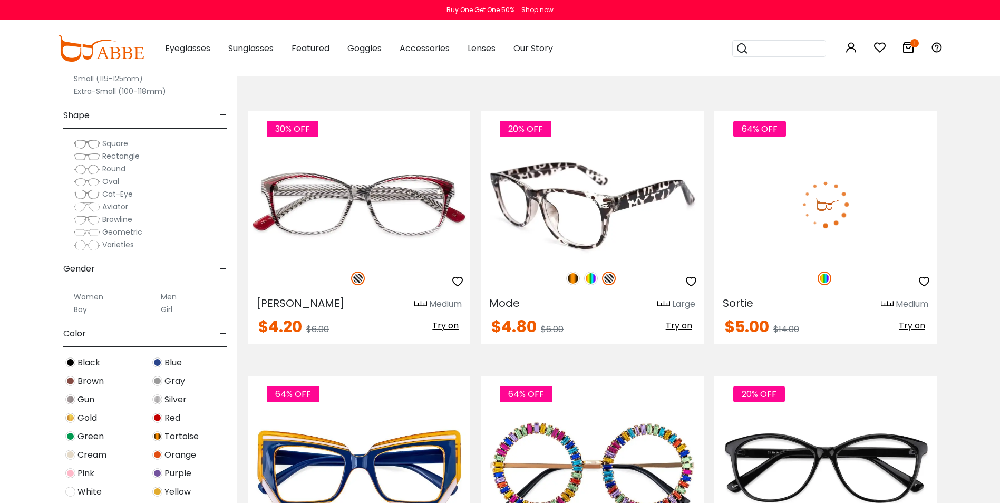
click at [590, 280] on img at bounding box center [591, 278] width 14 height 14
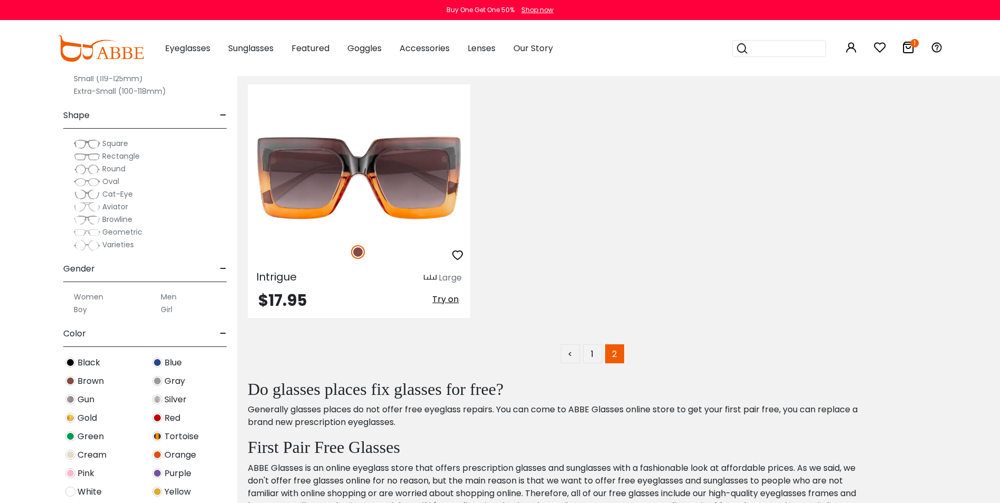
scroll to position [4532, 0]
